Goal: Task Accomplishment & Management: Manage account settings

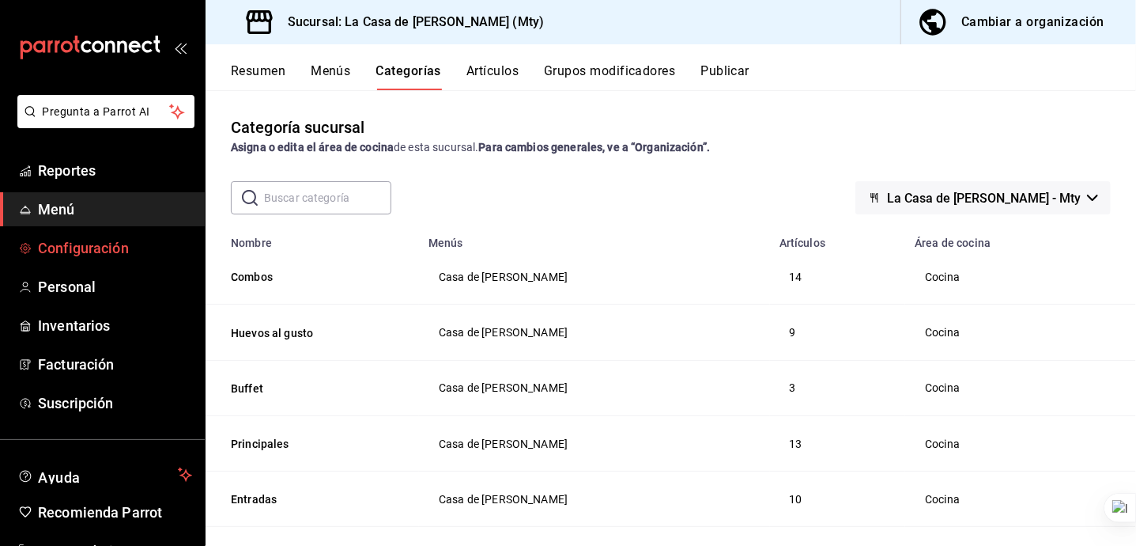
click at [120, 254] on span "Configuración" at bounding box center [115, 247] width 154 height 21
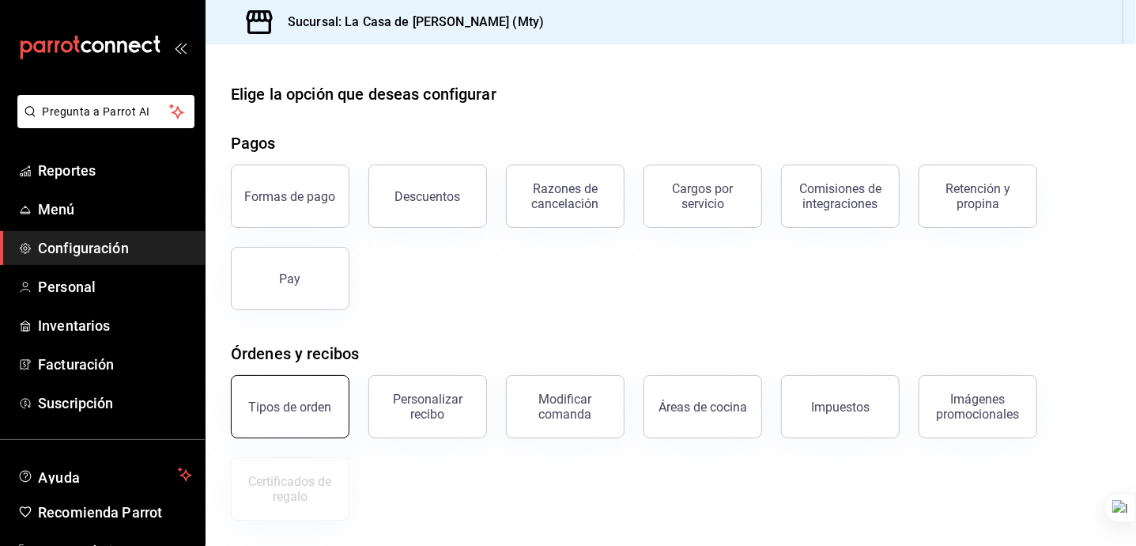
click at [299, 405] on div "Tipos de orden" at bounding box center [290, 406] width 83 height 15
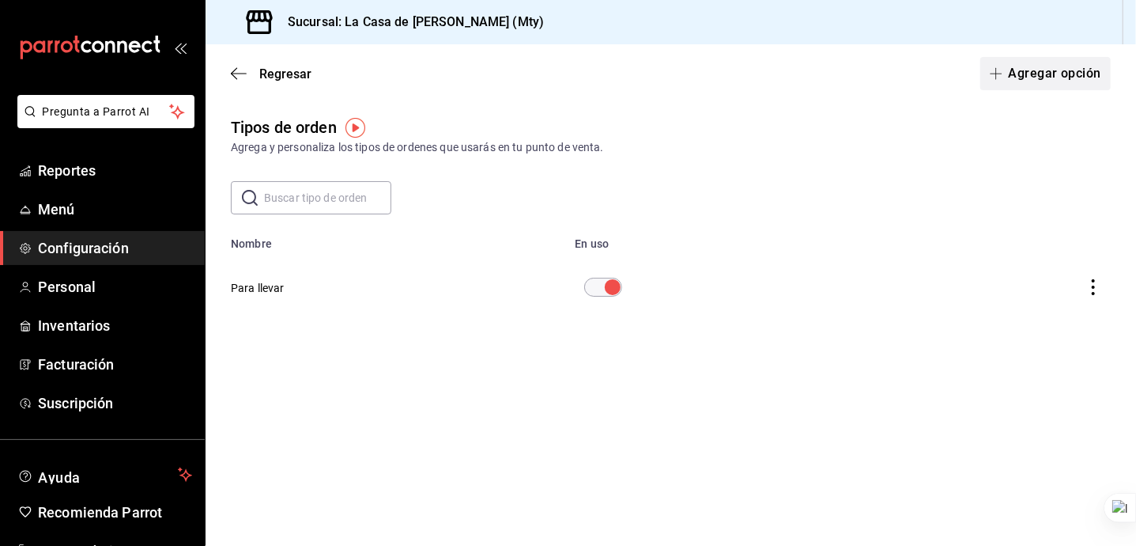
click at [999, 82] on button "Agregar opción" at bounding box center [1046, 73] width 130 height 33
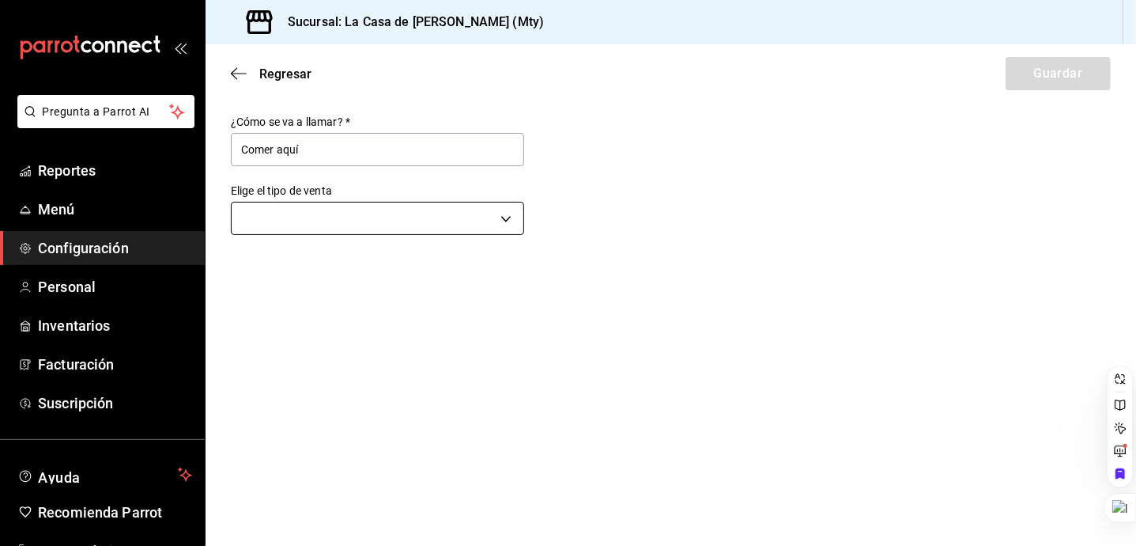
type input "Comer aquí"
click at [350, 219] on body "Pregunta a Parrot AI Reportes Menú Configuración Personal Inventarios Facturaci…" at bounding box center [568, 273] width 1136 height 546
click at [365, 308] on li "Comer aquí" at bounding box center [378, 298] width 292 height 29
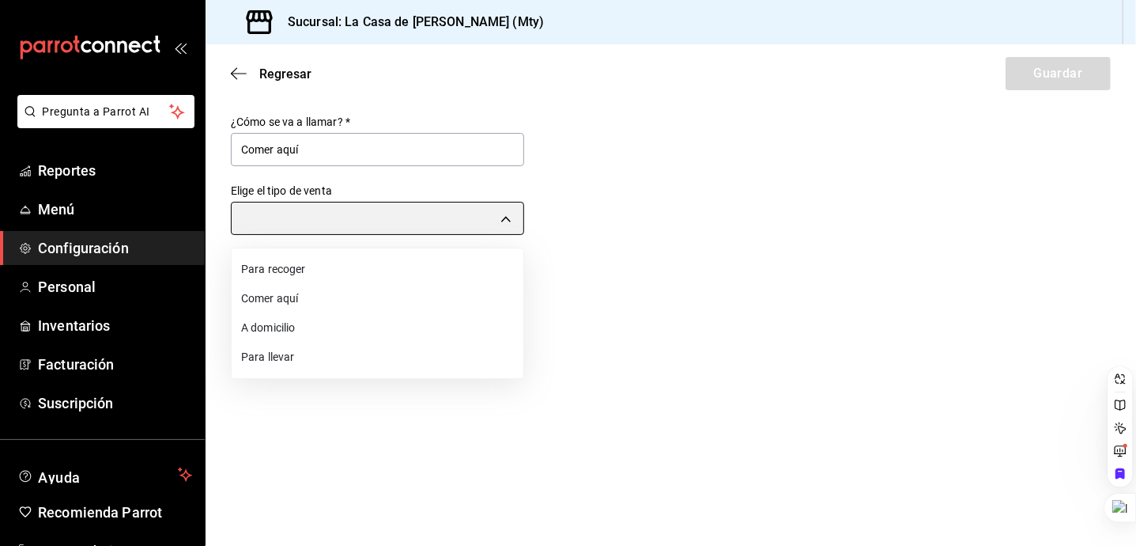
type input "DINE_IN"
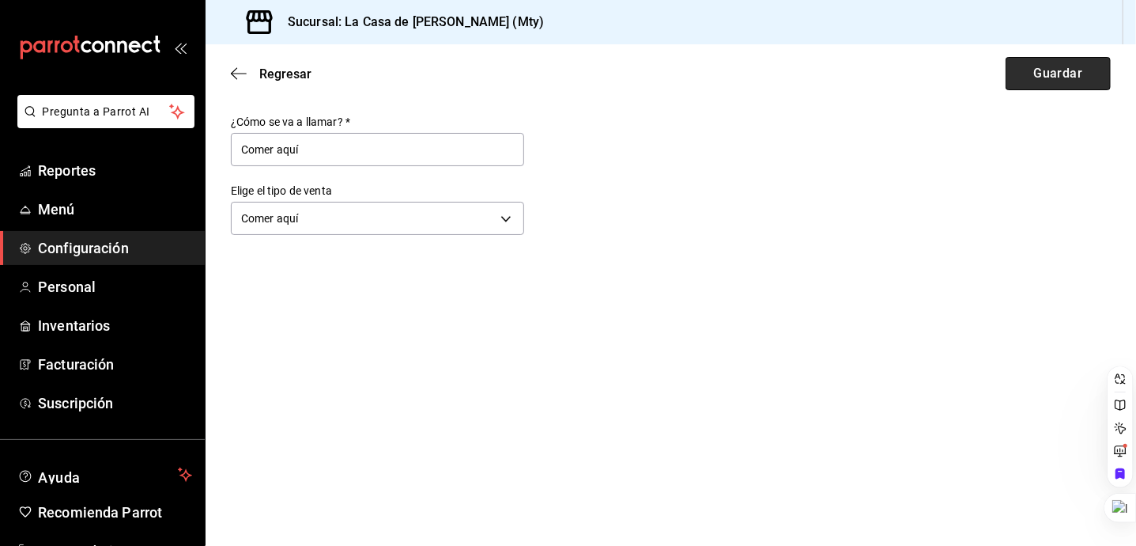
click at [1015, 89] on button "Guardar" at bounding box center [1058, 73] width 105 height 33
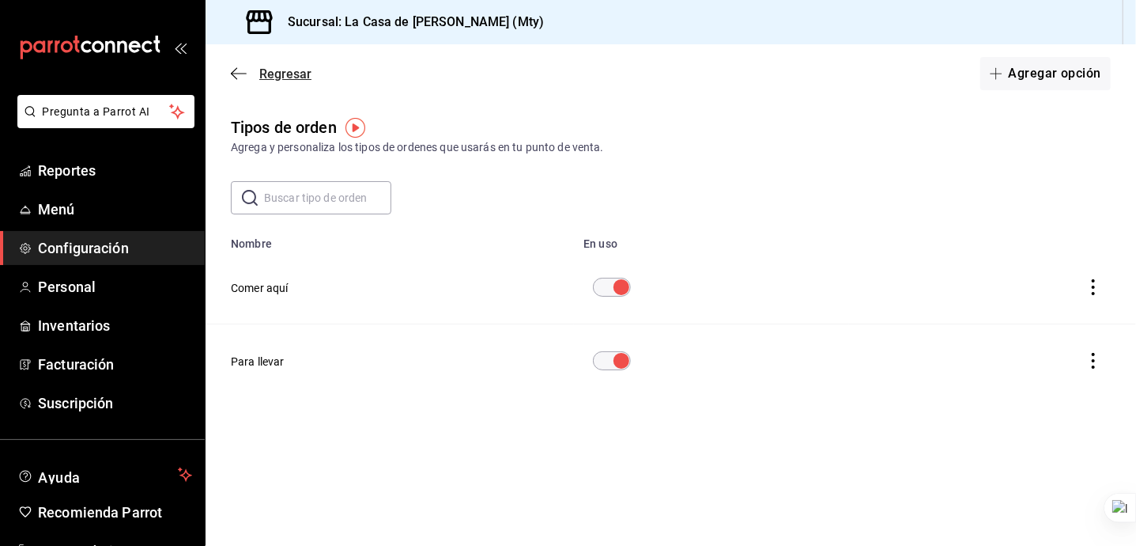
click at [247, 70] on span "Regresar" at bounding box center [271, 73] width 81 height 15
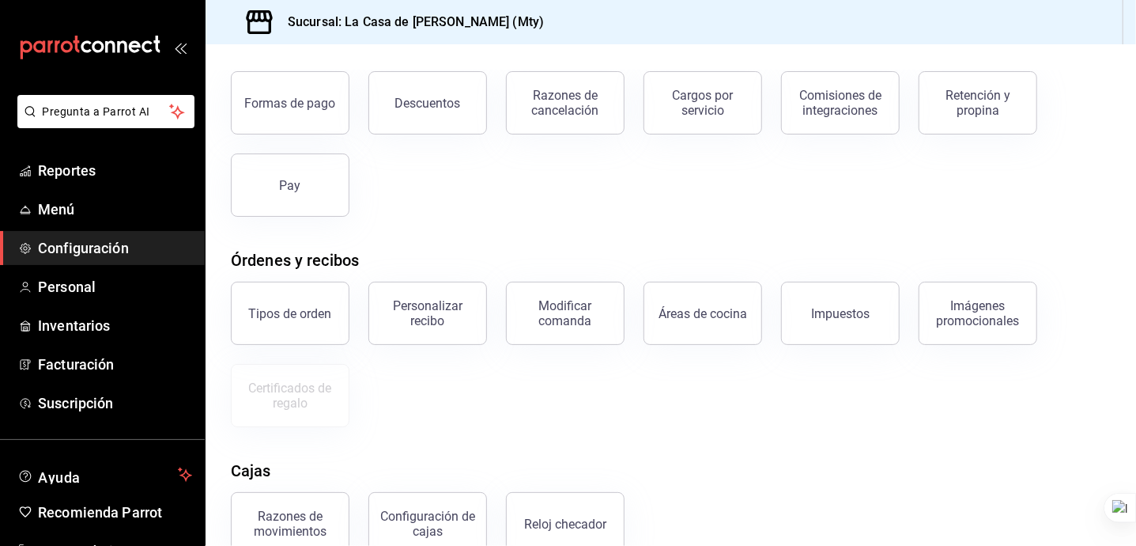
scroll to position [256, 0]
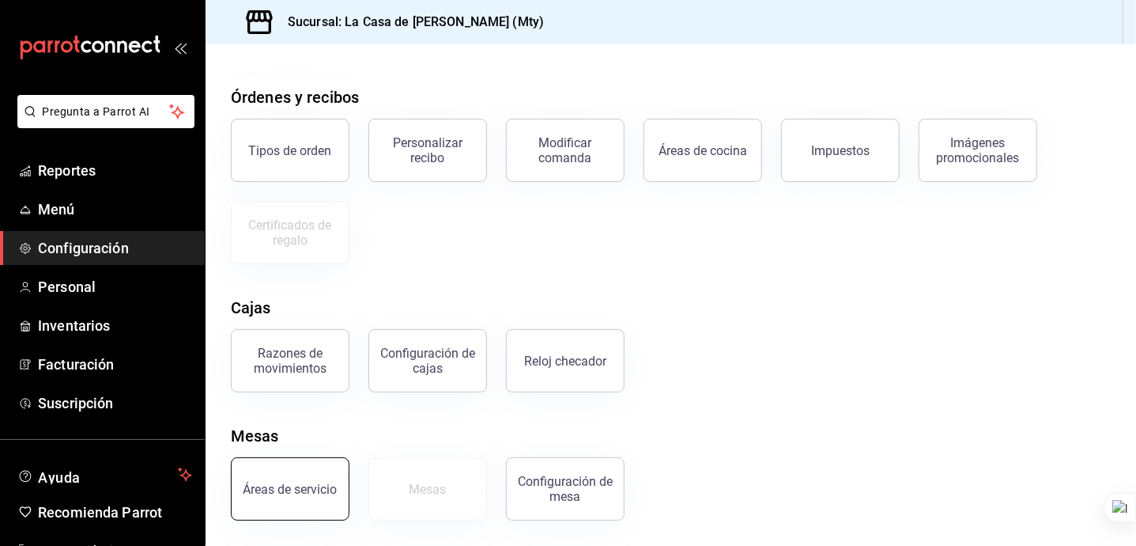
click at [266, 485] on div "Áreas de servicio" at bounding box center [291, 489] width 94 height 15
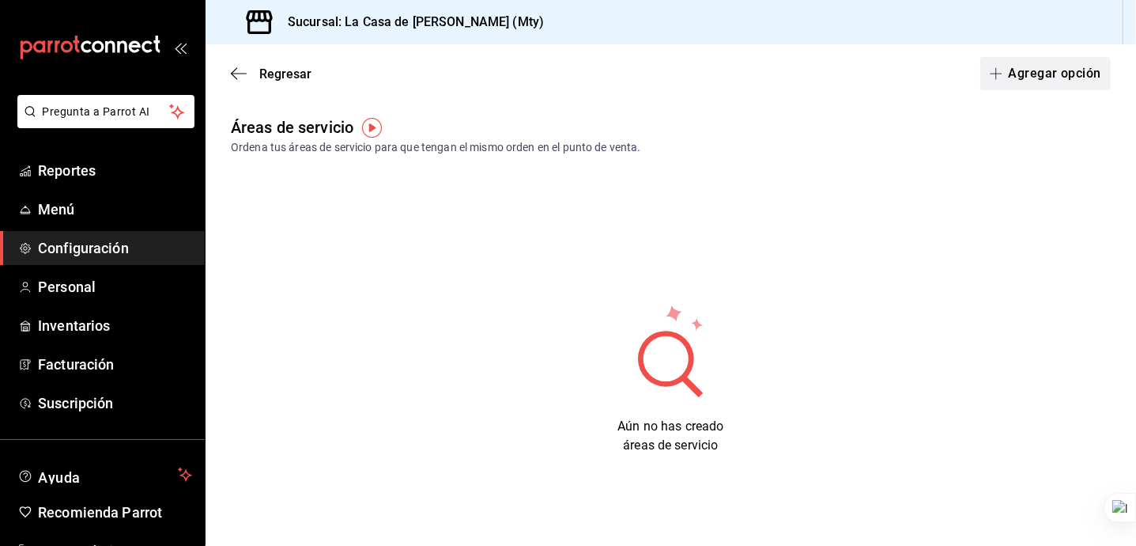
click at [997, 76] on button "Agregar opción" at bounding box center [1046, 73] width 130 height 33
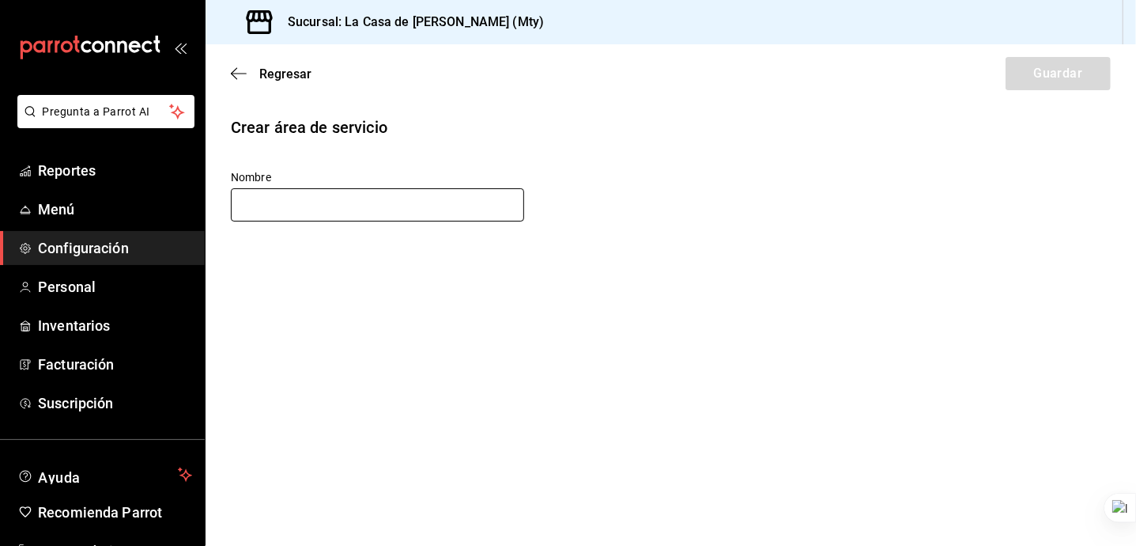
click at [438, 204] on input "text" at bounding box center [377, 204] width 293 height 33
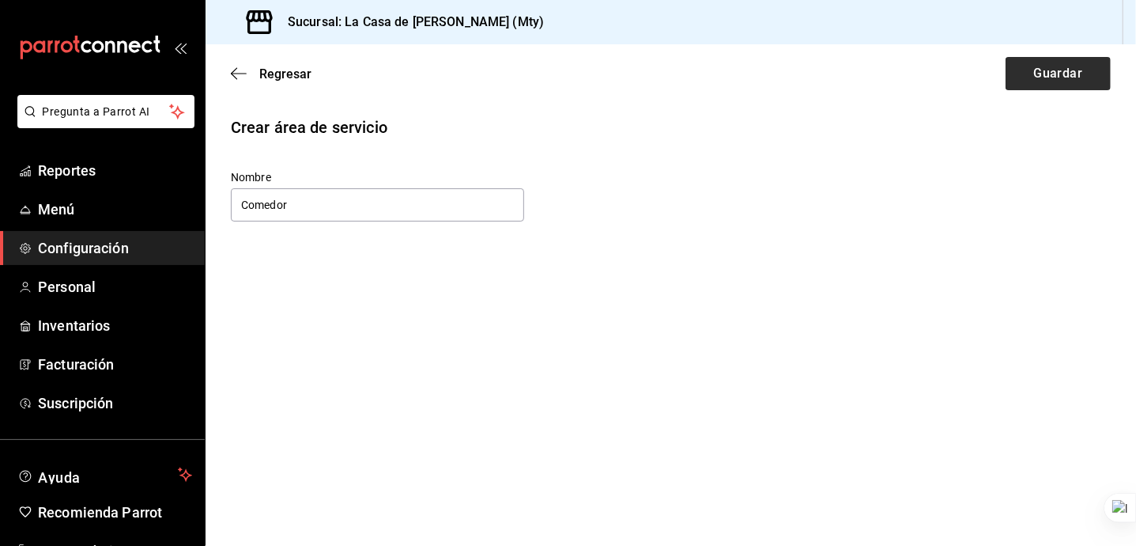
type input "Comedor"
click at [1030, 77] on button "Guardar" at bounding box center [1058, 73] width 105 height 33
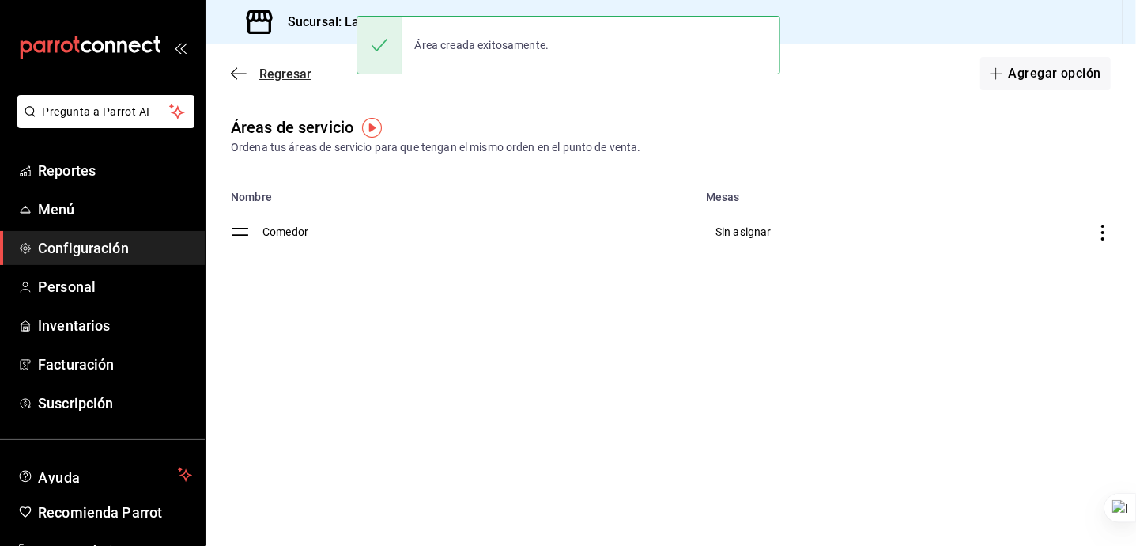
click at [248, 79] on span "Regresar" at bounding box center [271, 73] width 81 height 15
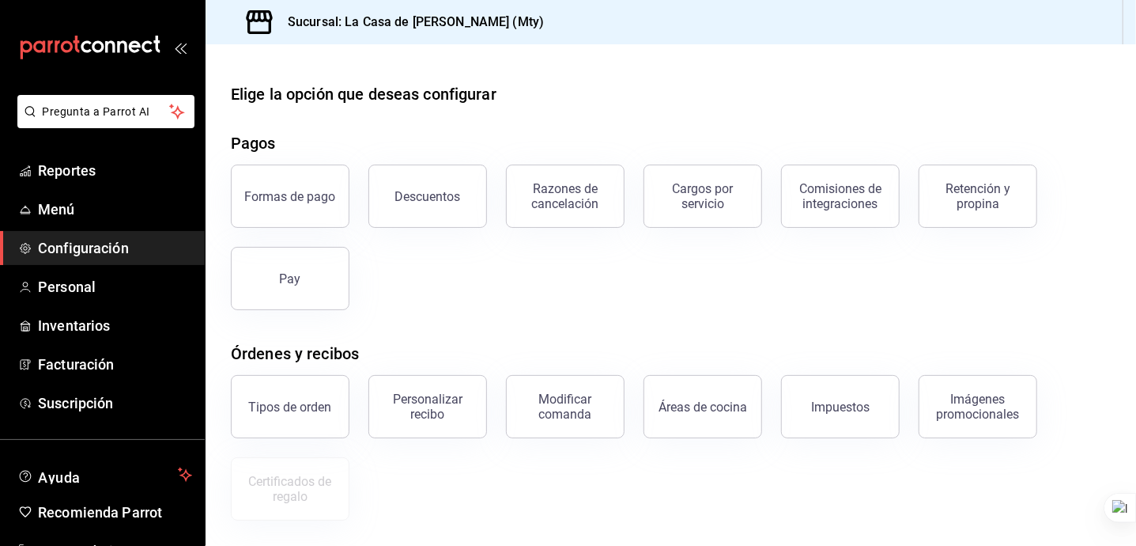
scroll to position [256, 0]
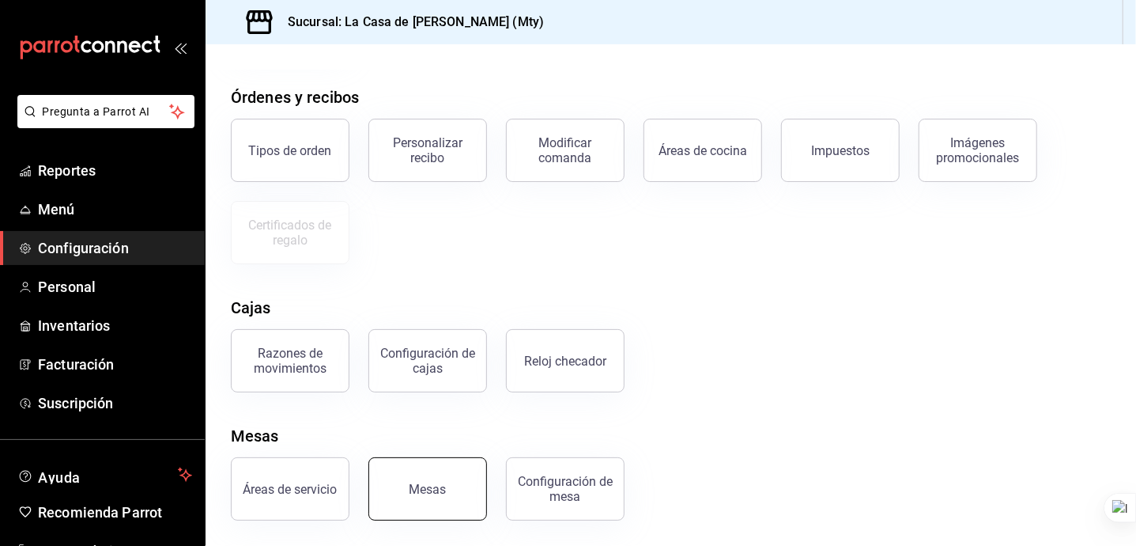
click at [440, 494] on div "Mesas" at bounding box center [428, 489] width 37 height 15
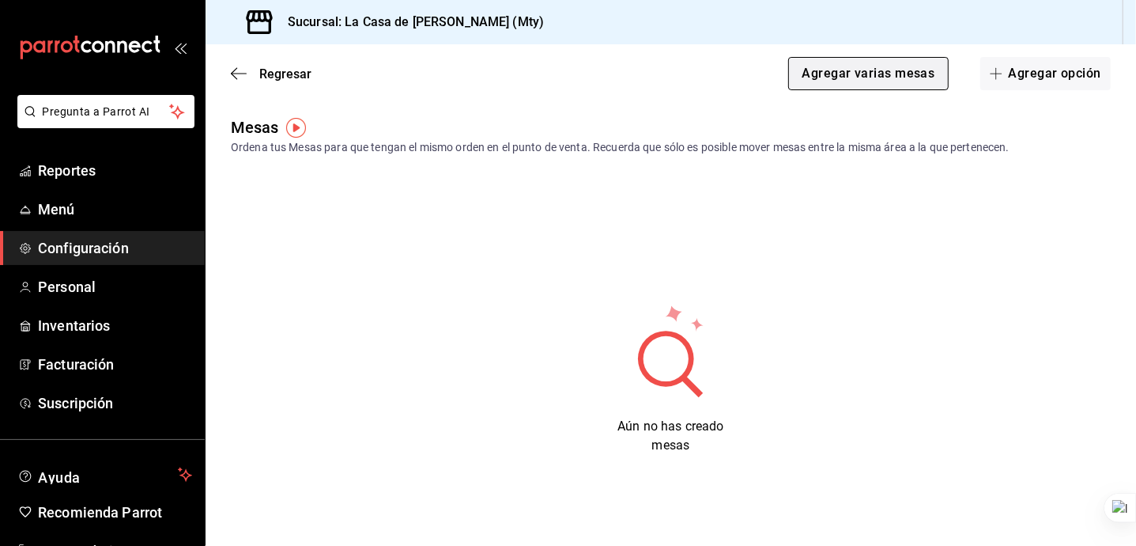
click at [820, 65] on button "Agregar varias mesas" at bounding box center [868, 73] width 160 height 33
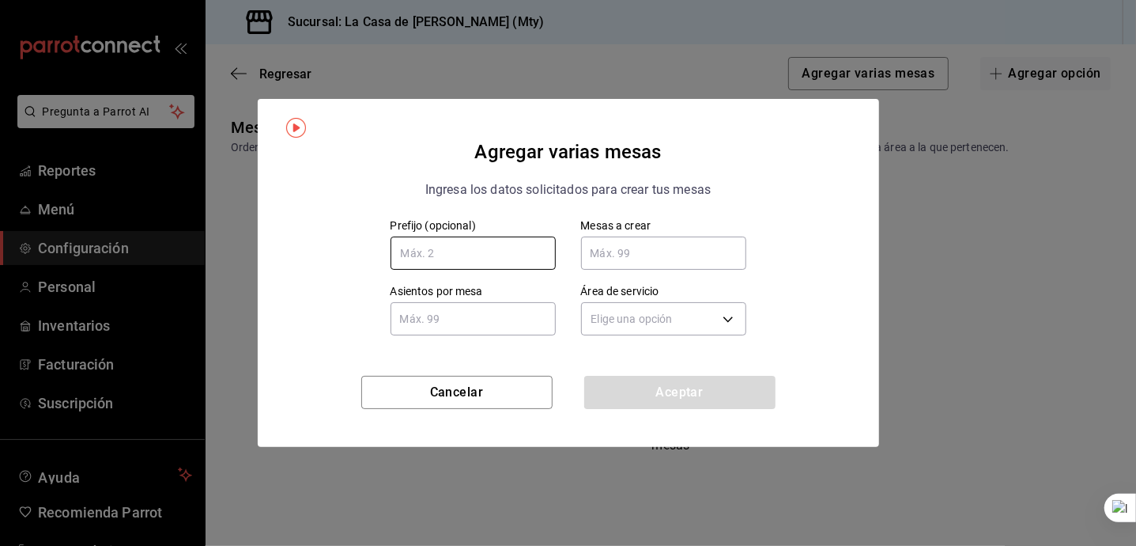
click at [527, 238] on input "text" at bounding box center [473, 252] width 165 height 33
type input "C"
click at [636, 255] on input "text" at bounding box center [663, 253] width 165 height 32
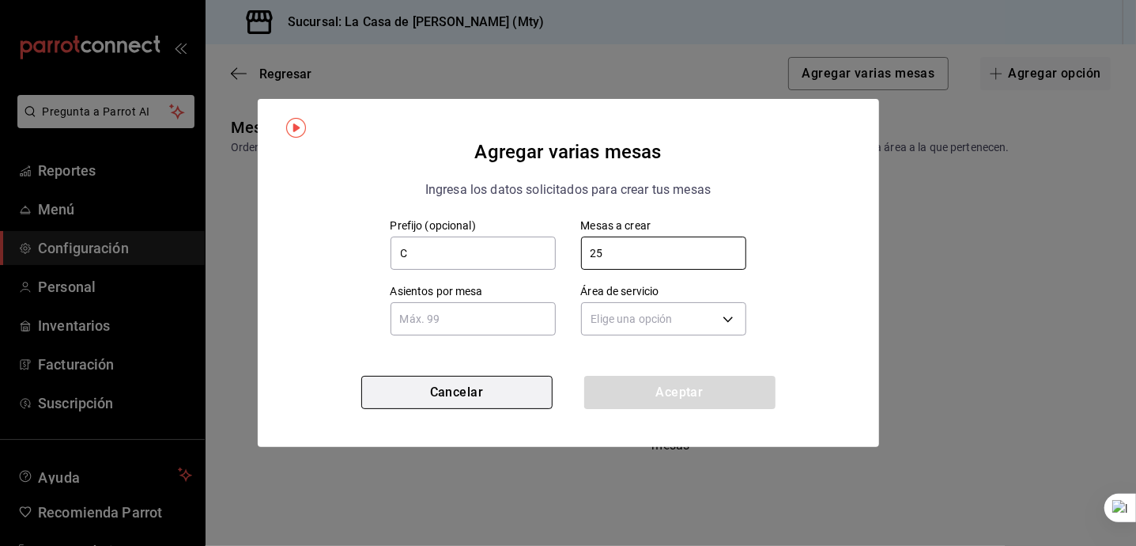
type input "25"
click at [449, 399] on button "Cancelar" at bounding box center [456, 392] width 191 height 33
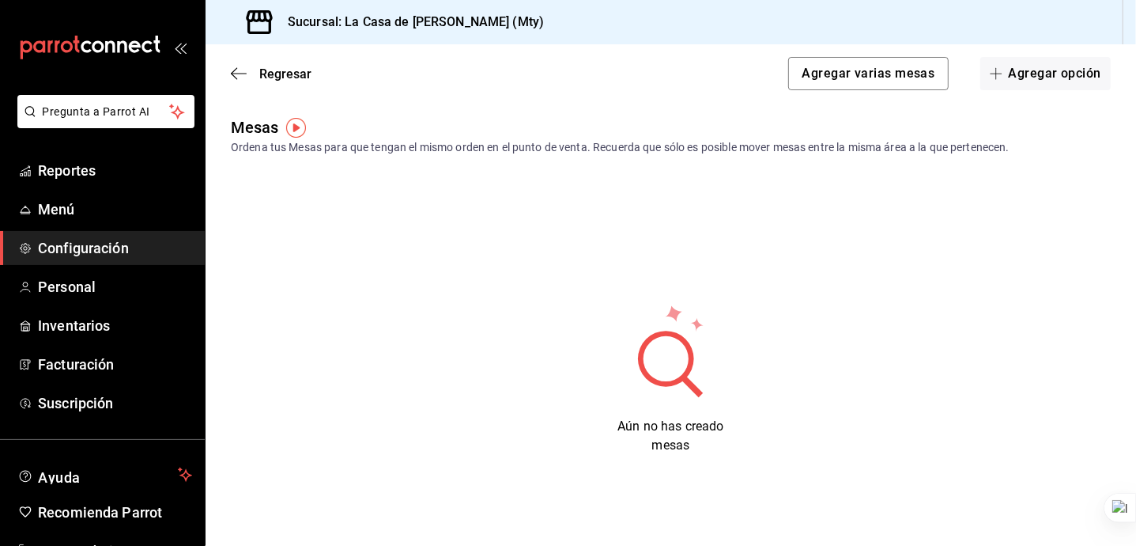
click at [234, 81] on div "Regresar Agregar varias mesas Agregar opción" at bounding box center [671, 73] width 931 height 59
click at [278, 79] on span "Regresar" at bounding box center [285, 73] width 52 height 15
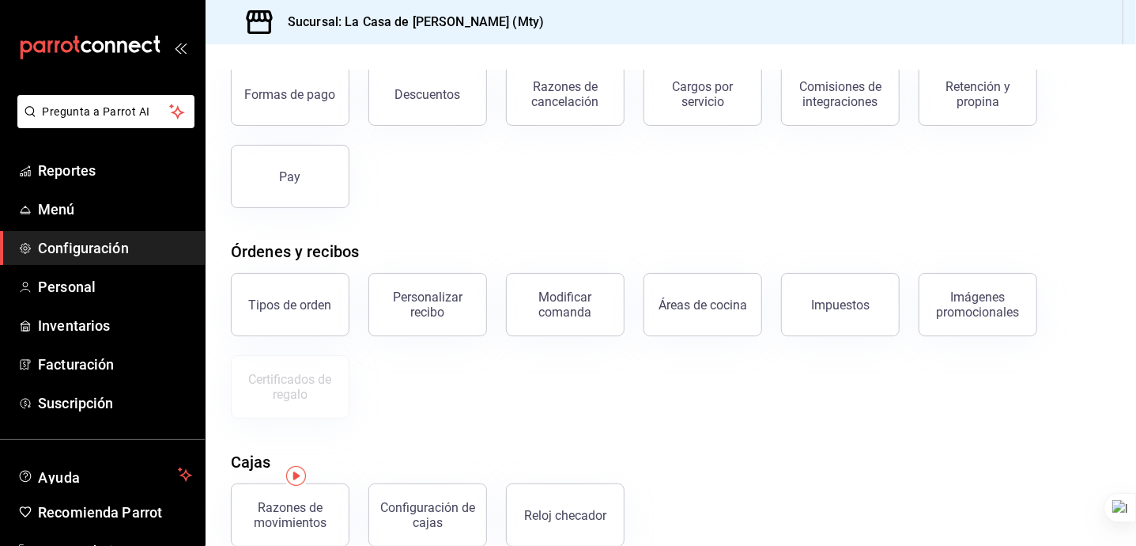
scroll to position [256, 0]
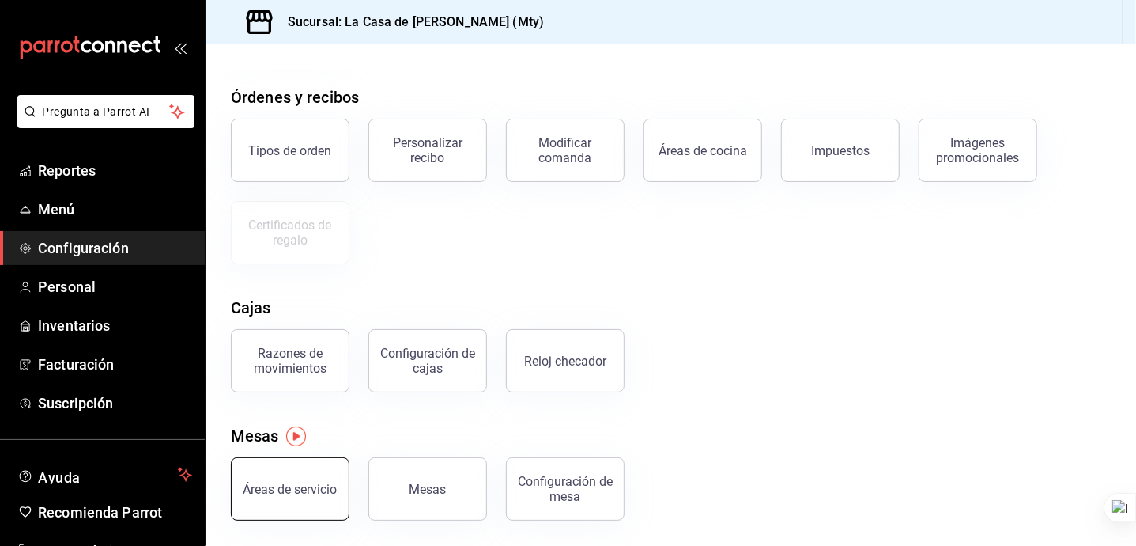
click at [304, 486] on div "Áreas de servicio" at bounding box center [291, 489] width 94 height 15
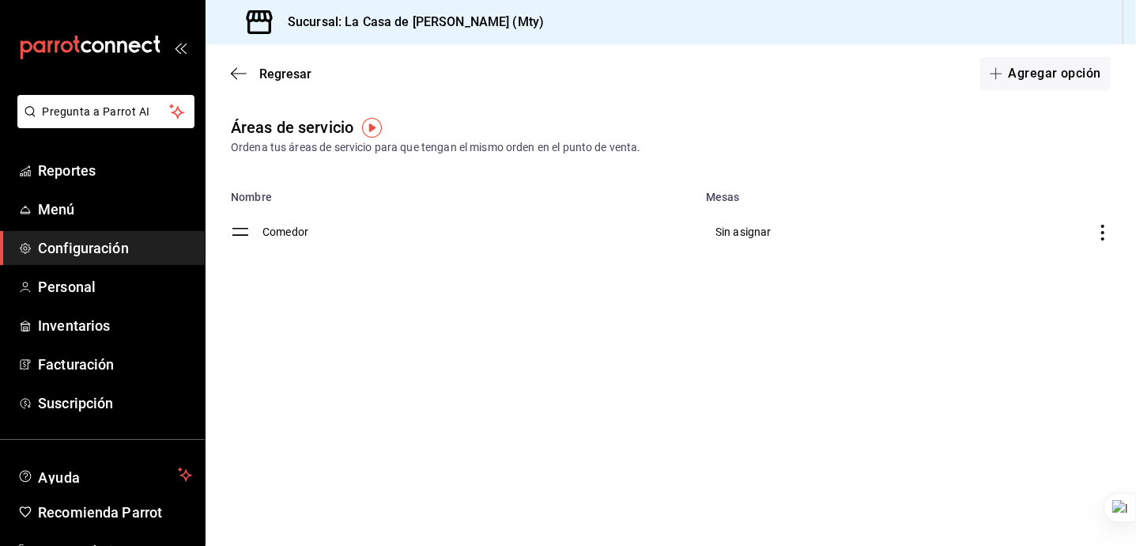
click at [310, 229] on td "Comedor" at bounding box center [480, 231] width 434 height 57
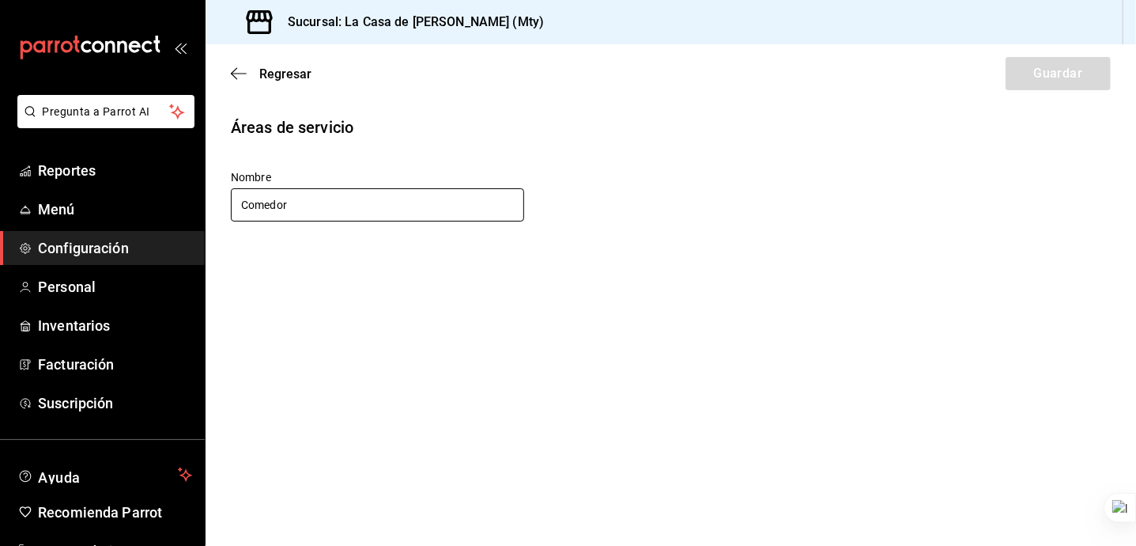
click at [408, 209] on input "Comedor" at bounding box center [377, 204] width 293 height 33
click at [258, 66] on span "Regresar" at bounding box center [271, 73] width 81 height 15
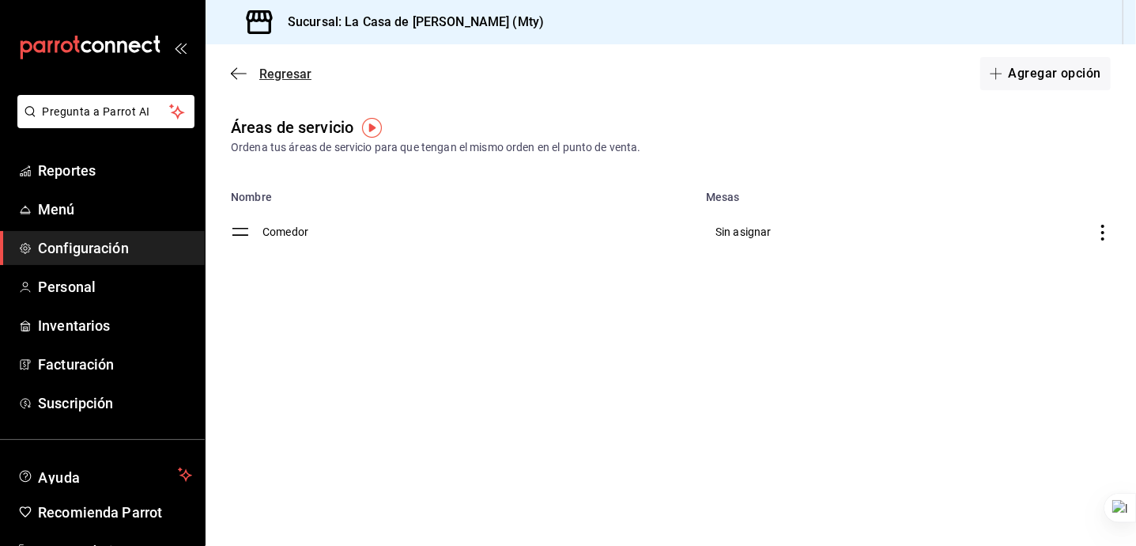
click at [285, 73] on span "Regresar" at bounding box center [285, 73] width 52 height 15
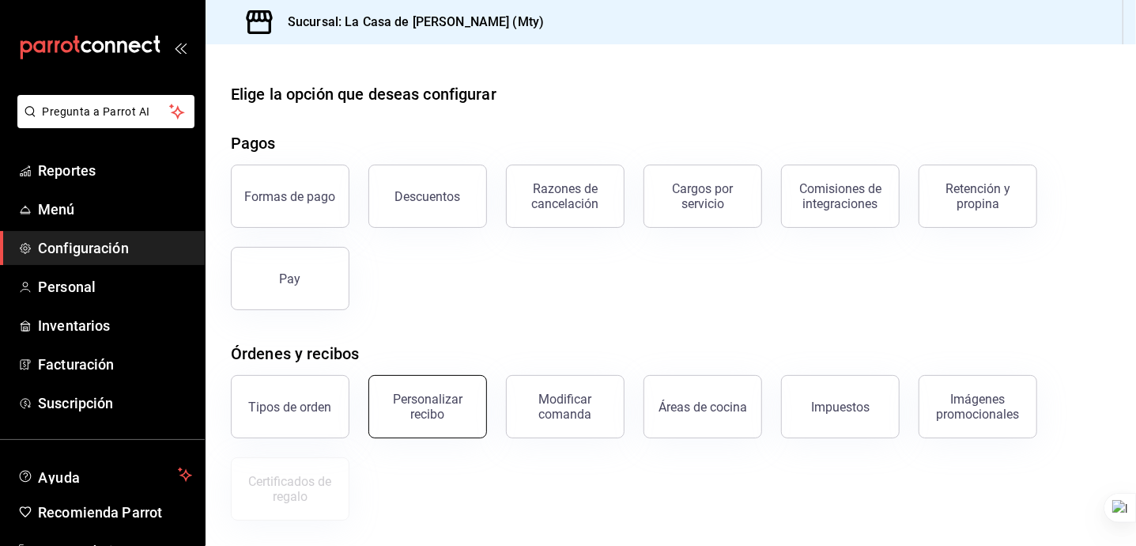
click at [436, 419] on div "Personalizar recibo" at bounding box center [428, 406] width 98 height 30
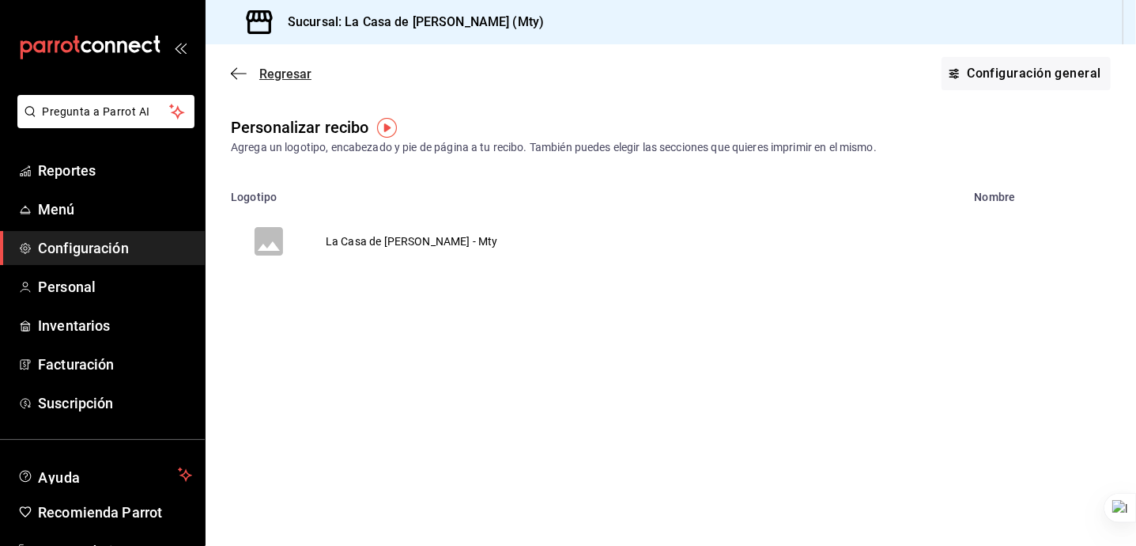
click at [261, 74] on span "Regresar" at bounding box center [285, 73] width 52 height 15
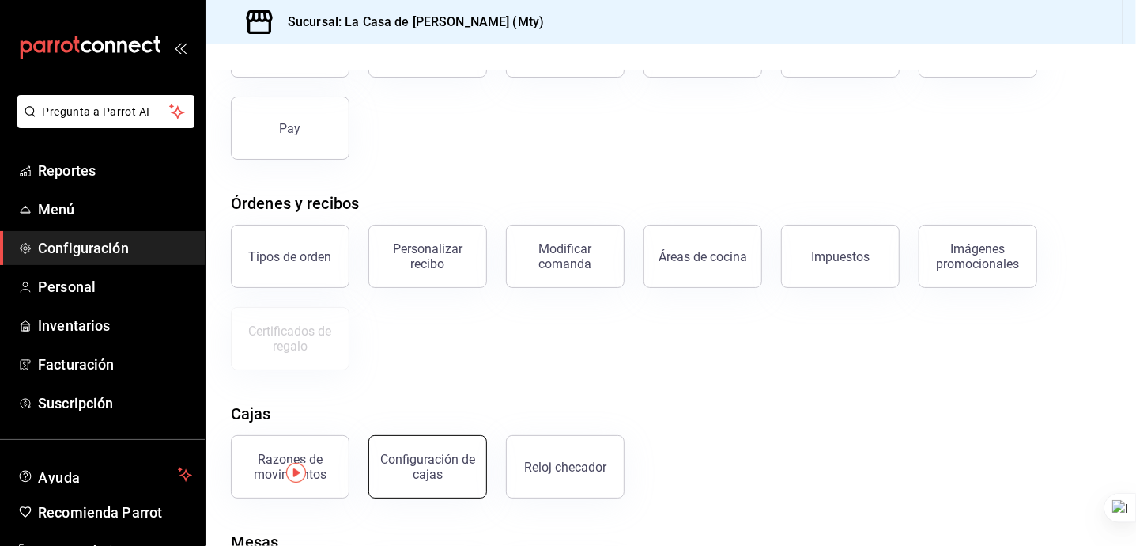
scroll to position [256, 0]
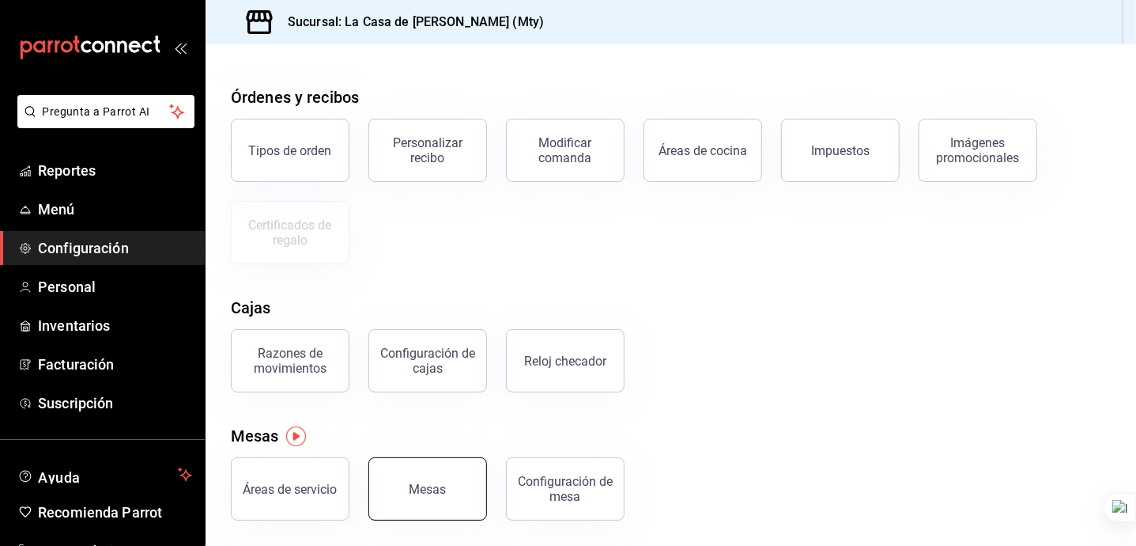
click at [427, 475] on button "Mesas" at bounding box center [427, 488] width 119 height 63
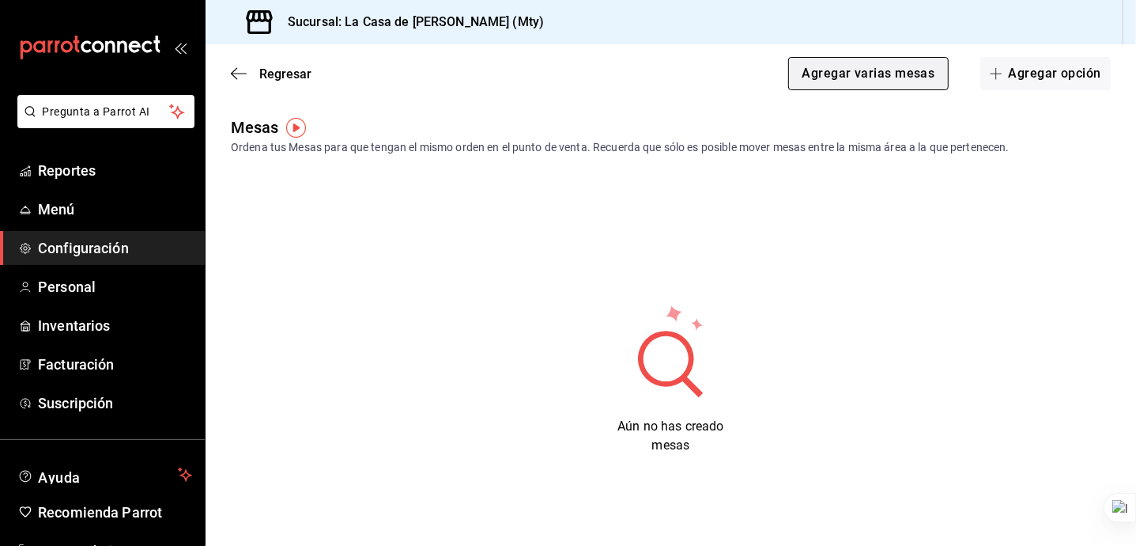
click at [846, 76] on button "Agregar varias mesas" at bounding box center [868, 73] width 160 height 33
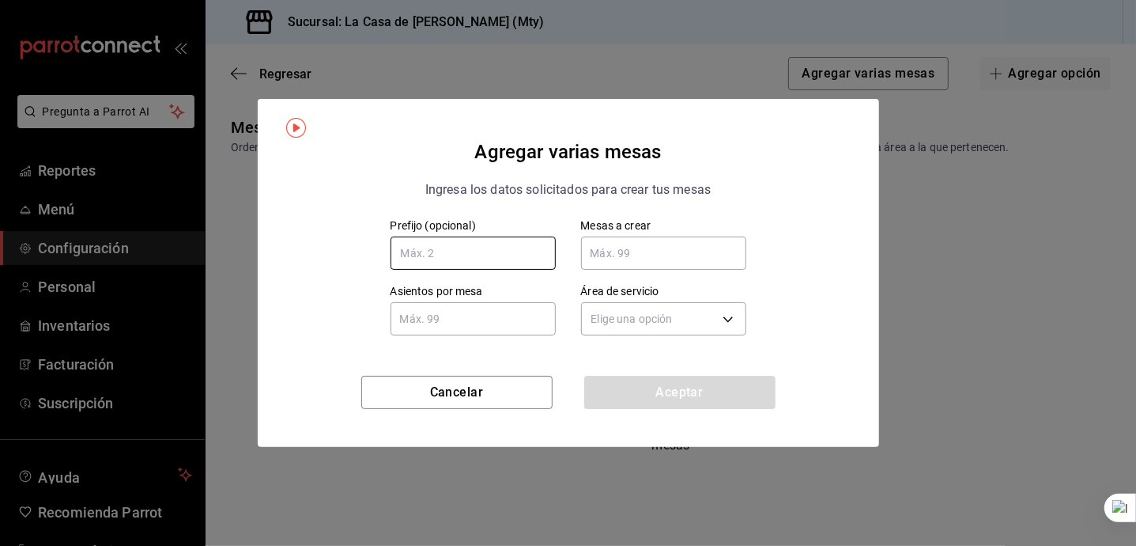
click at [504, 260] on input "text" at bounding box center [473, 252] width 165 height 33
type input "C"
click at [685, 257] on input "text" at bounding box center [663, 253] width 165 height 32
type input "25"
click at [497, 319] on input "text" at bounding box center [473, 319] width 165 height 32
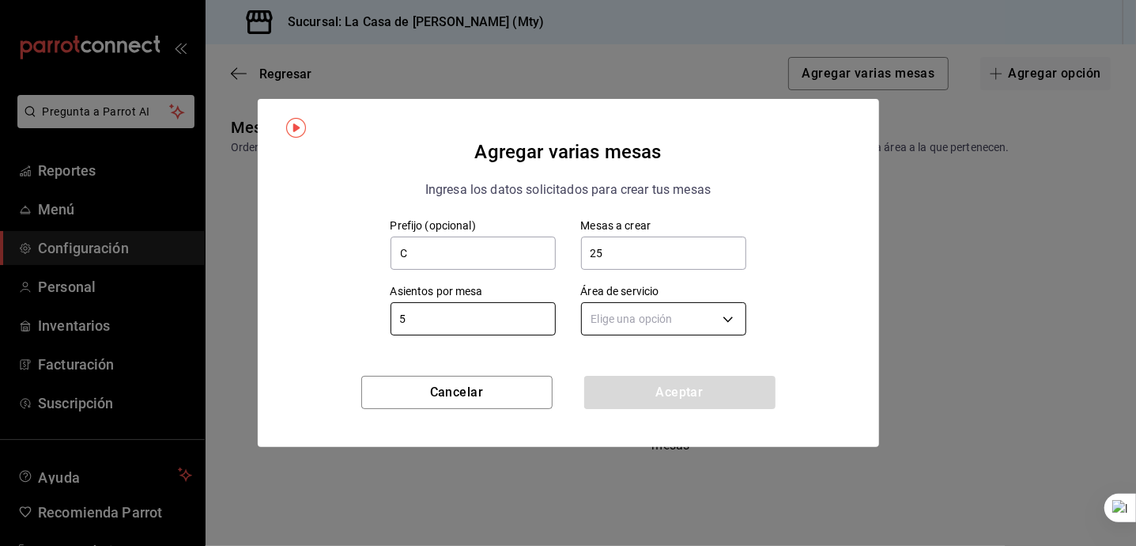
type input "5"
click at [682, 319] on body "Pregunta a Parrot AI Reportes Menú Configuración Personal Inventarios Facturaci…" at bounding box center [568, 273] width 1136 height 546
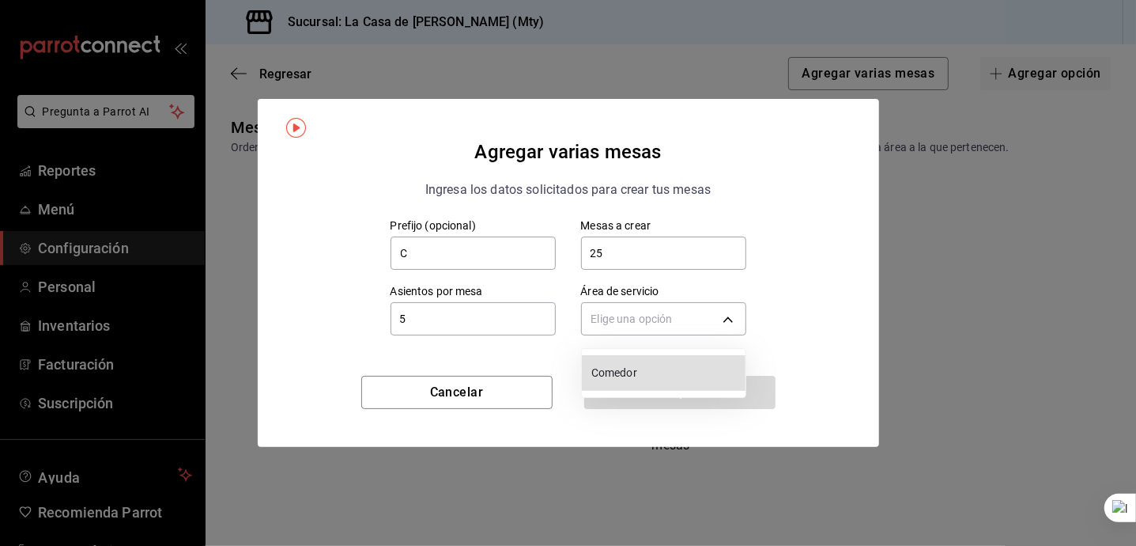
click at [662, 373] on span "Comedor" at bounding box center [665, 373] width 148 height 17
type input "949298fc-cec8-4862-b89f-e9c17f30232e"
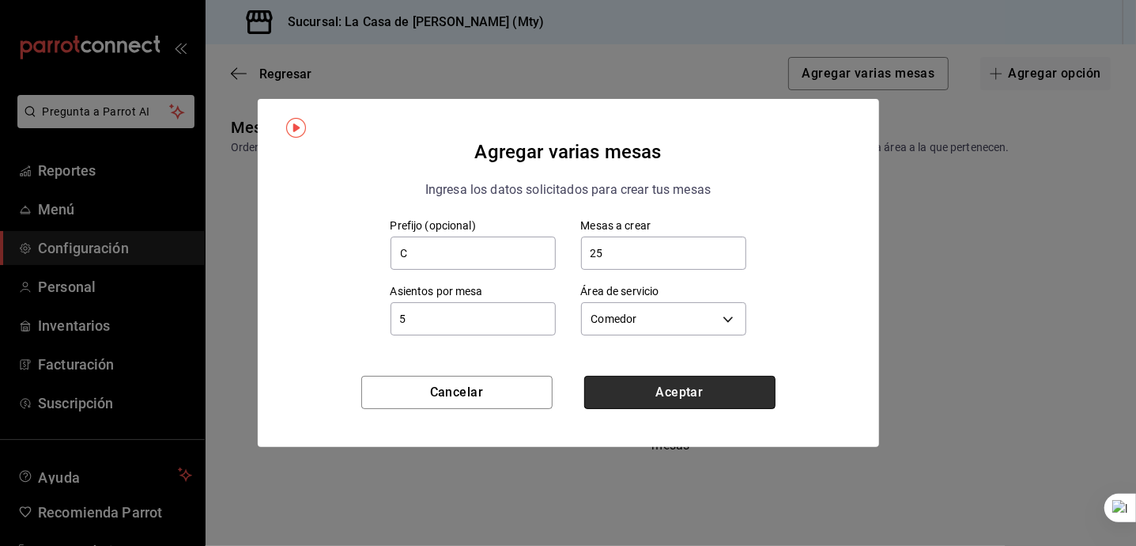
click at [734, 390] on button "Aceptar" at bounding box center [679, 392] width 191 height 33
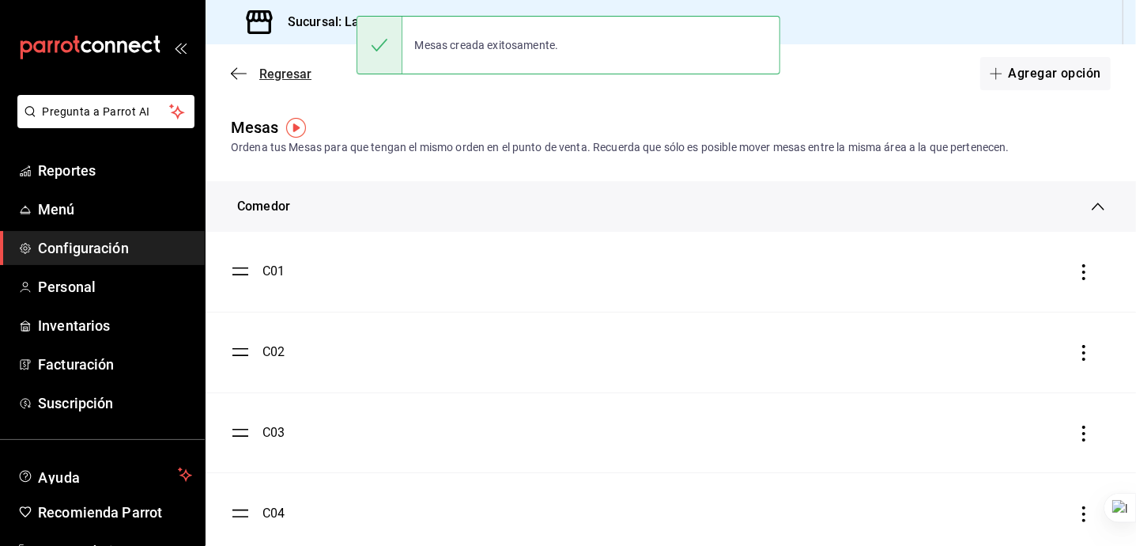
click at [285, 71] on span "Regresar" at bounding box center [285, 73] width 52 height 15
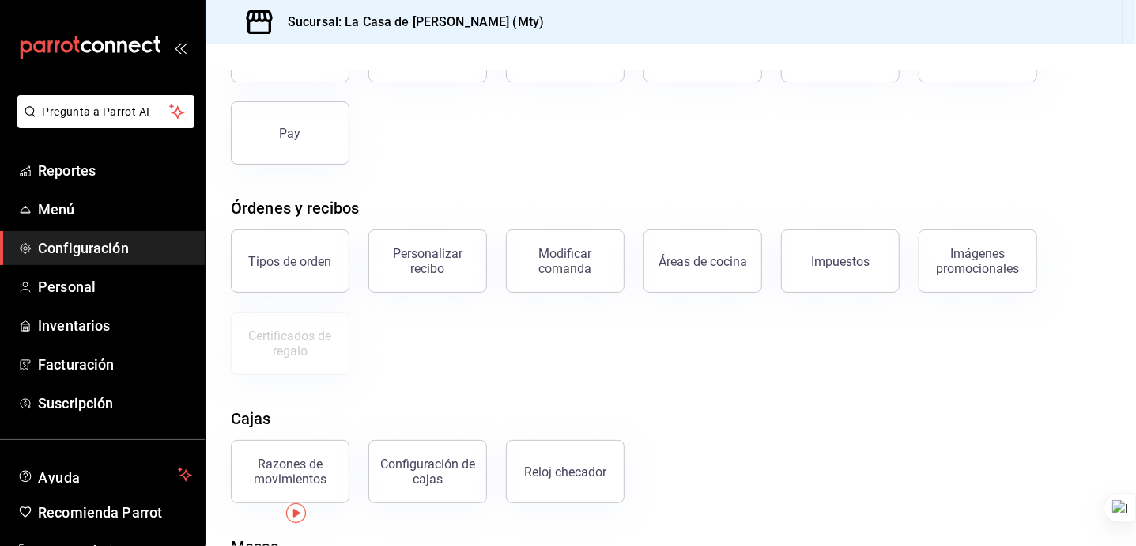
scroll to position [256, 0]
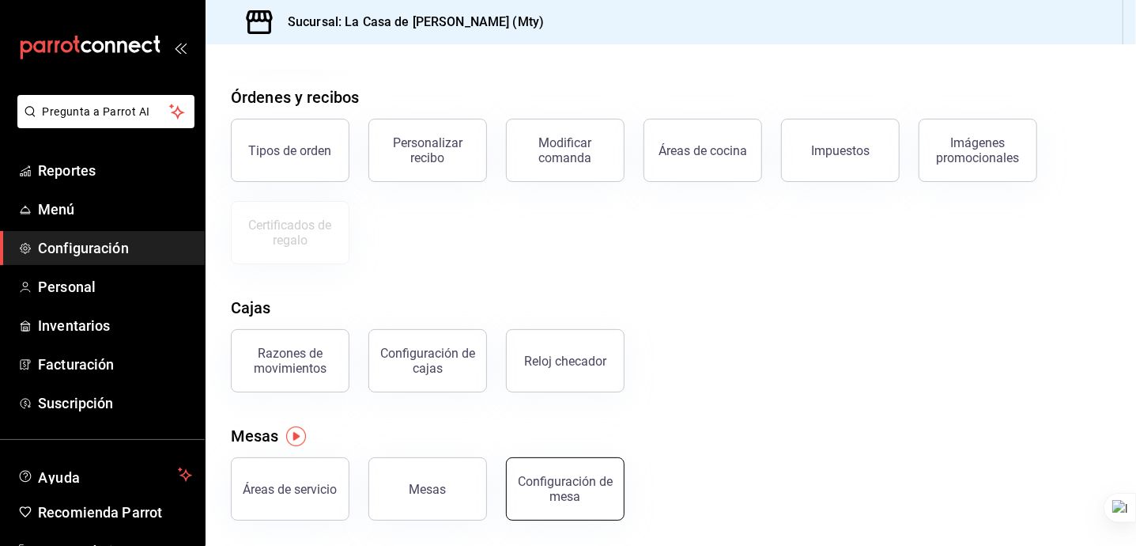
click at [576, 485] on div "Configuración de mesa" at bounding box center [565, 489] width 98 height 30
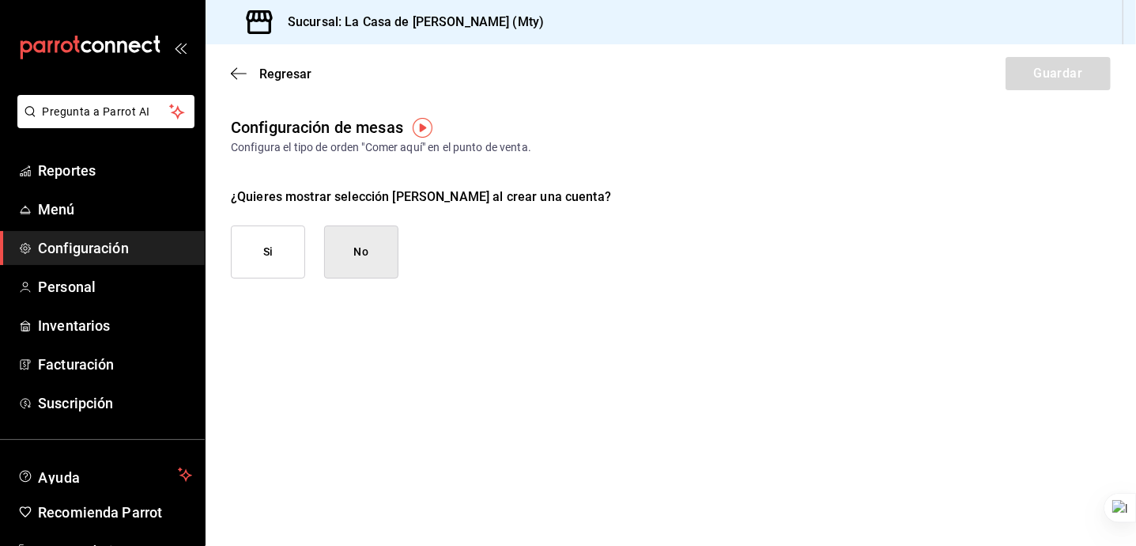
click at [269, 254] on button "Si" at bounding box center [268, 251] width 74 height 53
checkbox input "true"
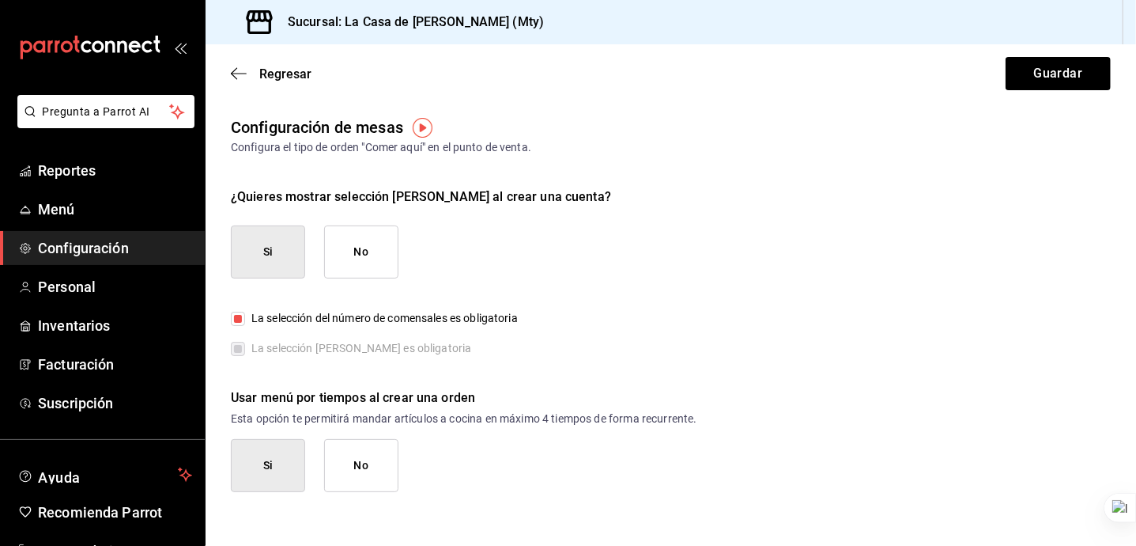
click at [346, 455] on button "No" at bounding box center [361, 465] width 74 height 53
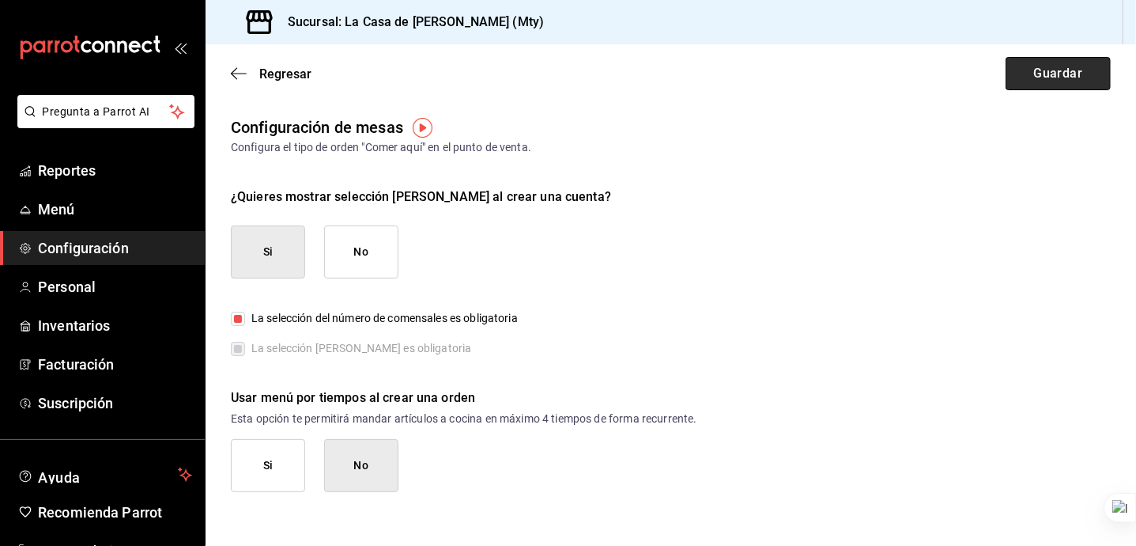
click at [1044, 73] on button "Guardar" at bounding box center [1058, 73] width 105 height 33
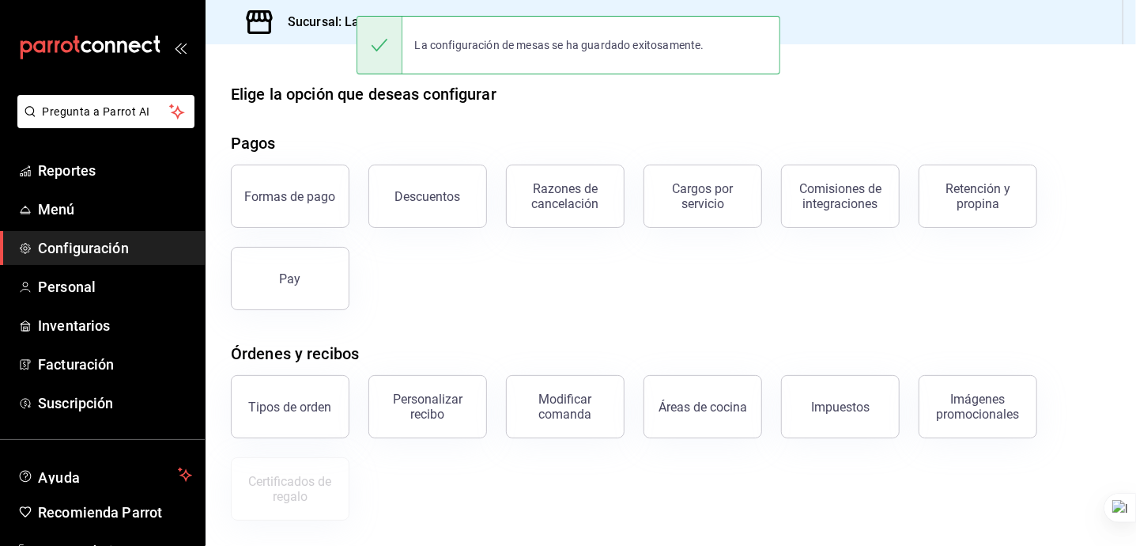
click at [883, 137] on div "Pagos" at bounding box center [671, 143] width 880 height 24
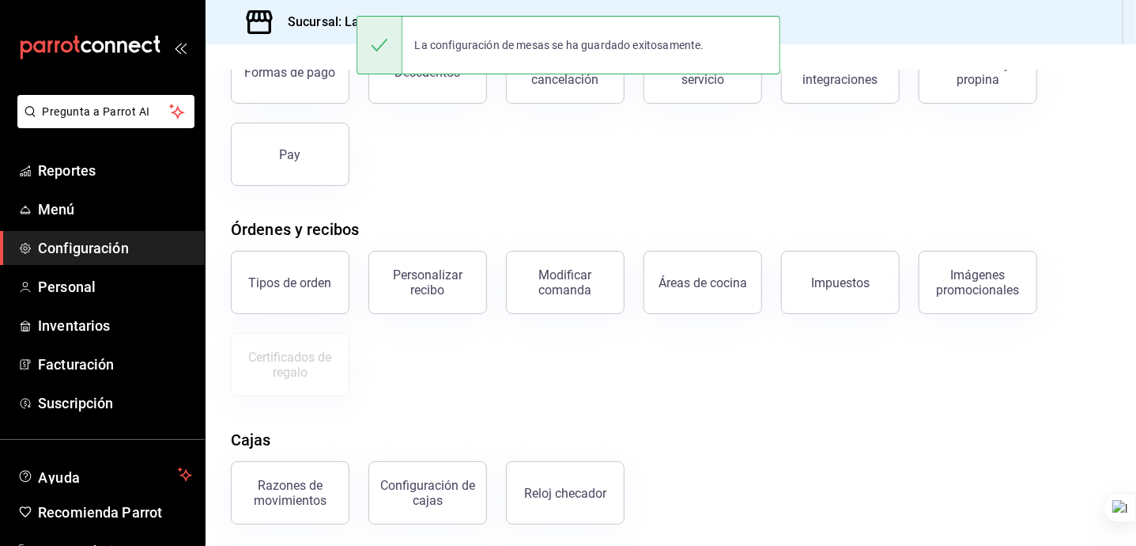
scroll to position [256, 0]
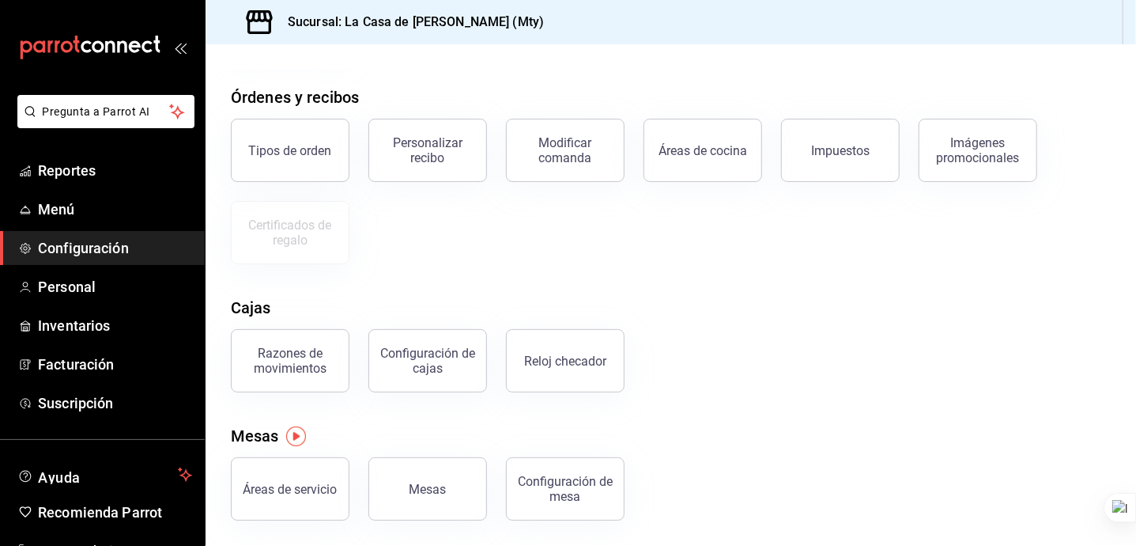
click at [826, 424] on div "Mesas" at bounding box center [671, 436] width 880 height 24
click at [862, 251] on div "Tipos de orden Personalizar recibo Modificar comanda Áreas de cocina Impuestos …" at bounding box center [661, 182] width 899 height 164
click at [824, 317] on div "Razones de movimientos Configuración [PERSON_NAME] Reloj checador" at bounding box center [661, 351] width 899 height 82
click at [732, 361] on div "Razones de movimientos Configuración [PERSON_NAME] Reloj checador" at bounding box center [661, 351] width 899 height 82
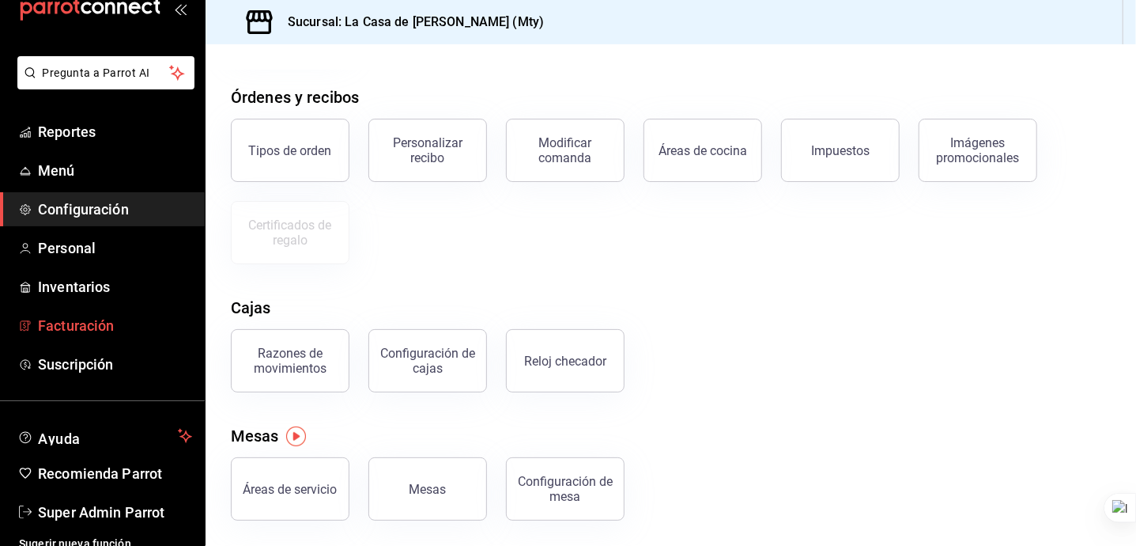
scroll to position [51, 0]
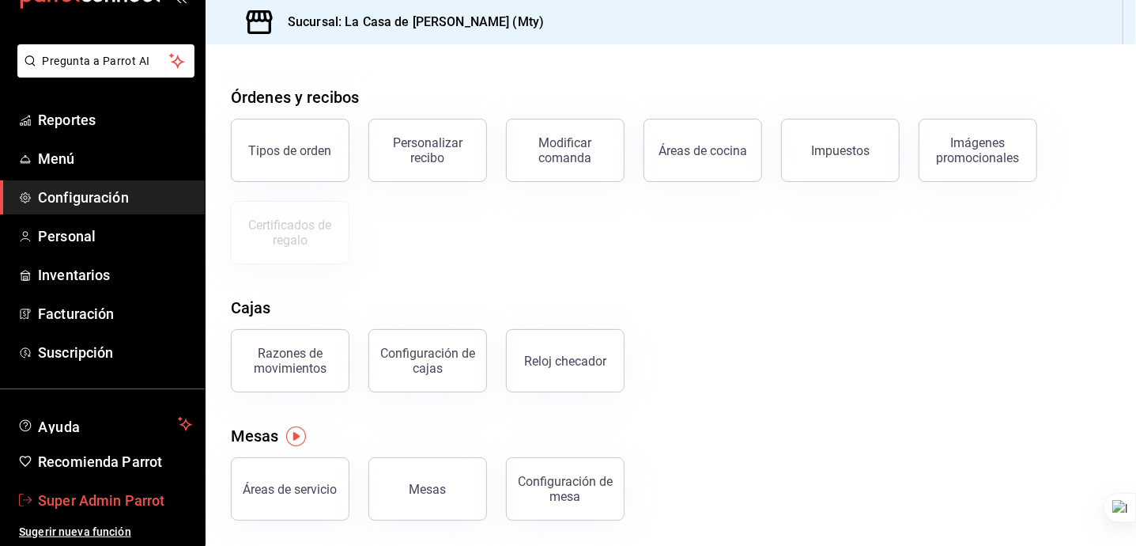
click at [87, 497] on span "Super Admin Parrot" at bounding box center [115, 499] width 154 height 21
